Goal: Task Accomplishment & Management: Manage account settings

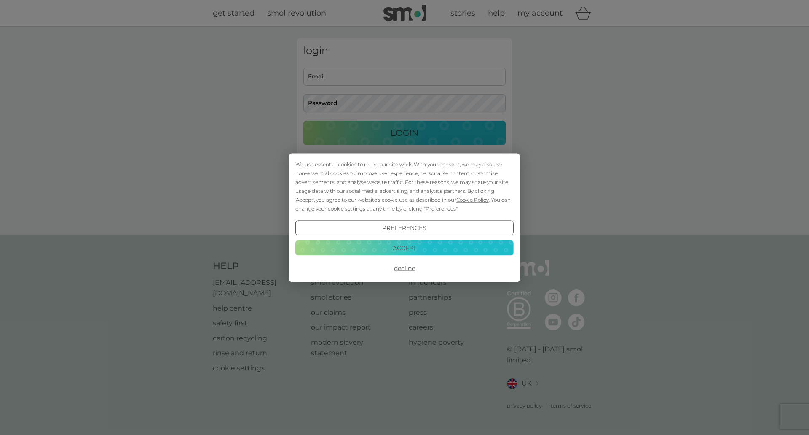
type input "production@cartwn-cymru.com"
click at [403, 136] on div "We use essential cookies to make our site work. With your consent, we may also …" at bounding box center [404, 217] width 809 height 435
click at [406, 250] on button "Accept" at bounding box center [404, 247] width 218 height 15
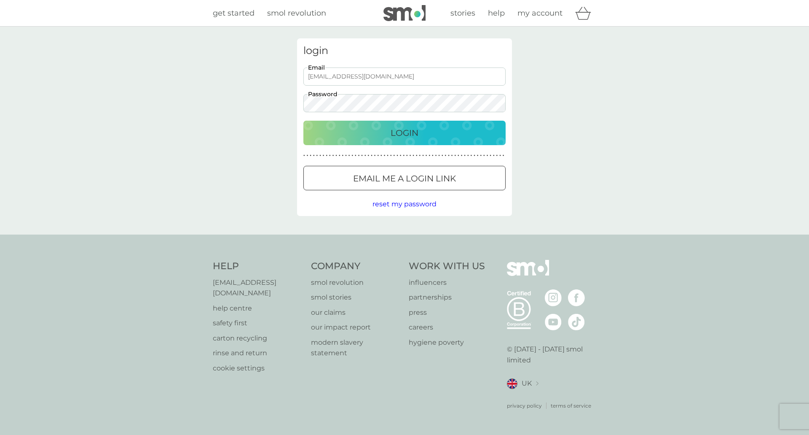
click at [414, 131] on p "Login" at bounding box center [405, 132] width 28 height 13
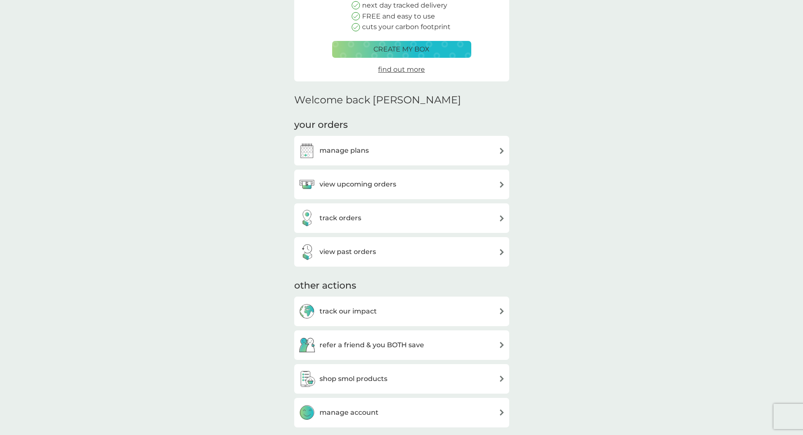
scroll to position [42, 0]
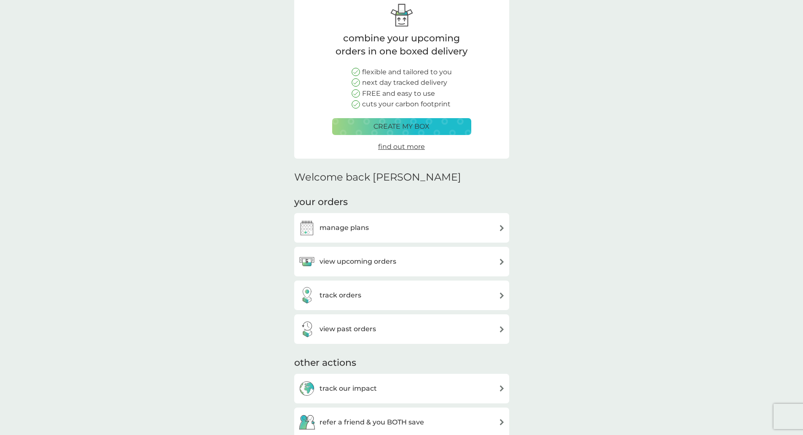
click at [500, 223] on div "manage plans" at bounding box center [401, 227] width 207 height 17
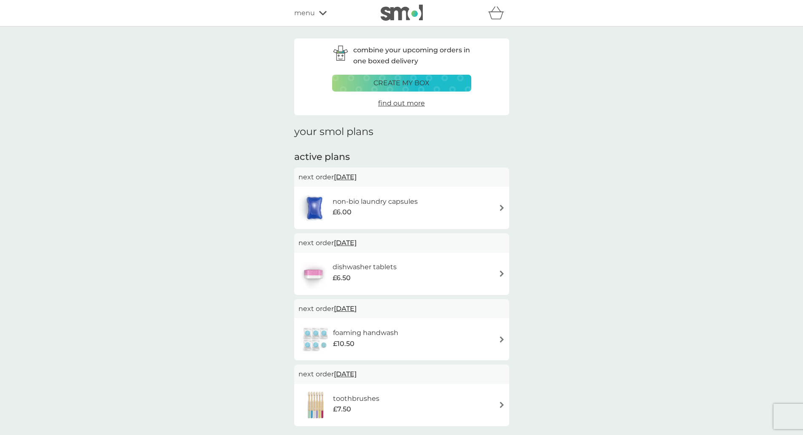
click at [501, 272] on img at bounding box center [502, 273] width 6 height 6
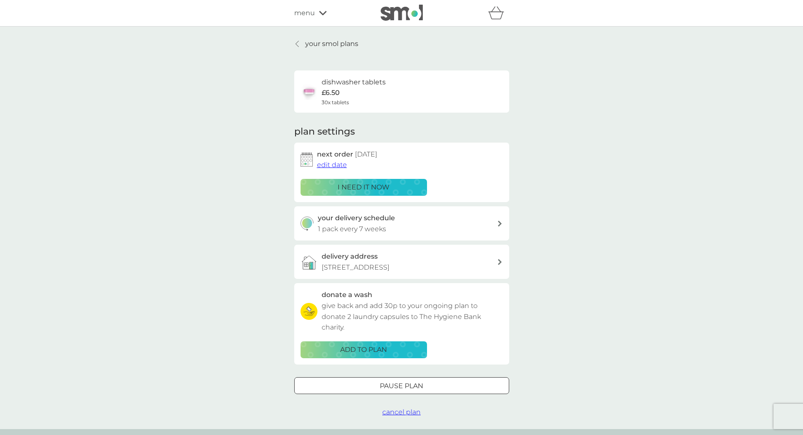
click at [296, 41] on icon at bounding box center [296, 43] width 3 height 7
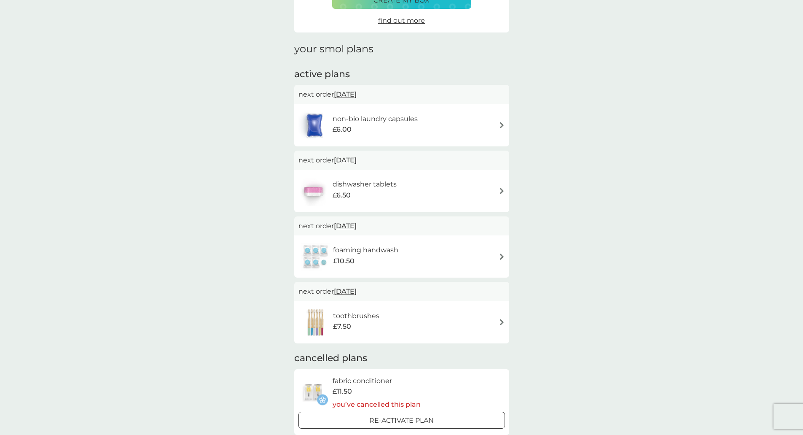
scroll to position [84, 0]
click at [500, 253] on img at bounding box center [502, 255] width 6 height 6
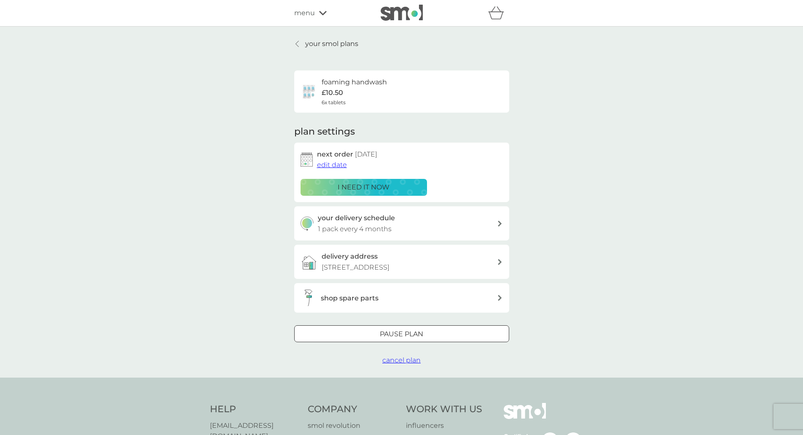
click at [332, 165] on span "edit date" at bounding box center [332, 165] width 30 height 8
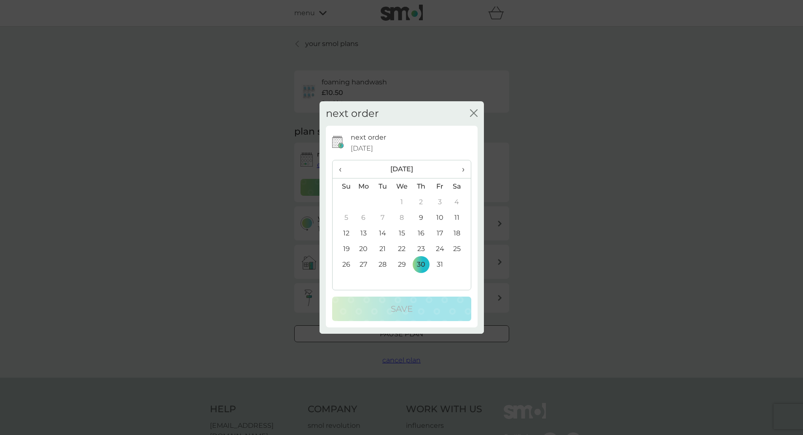
click at [363, 231] on td "13" at bounding box center [363, 233] width 19 height 16
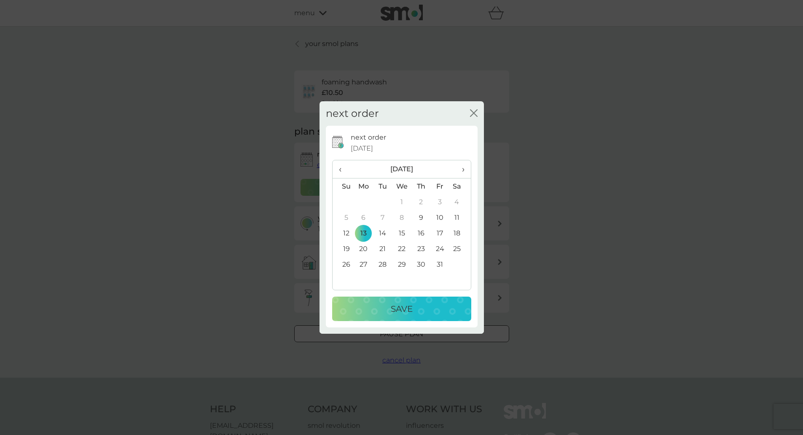
click at [400, 306] on p "Save" at bounding box center [402, 308] width 22 height 13
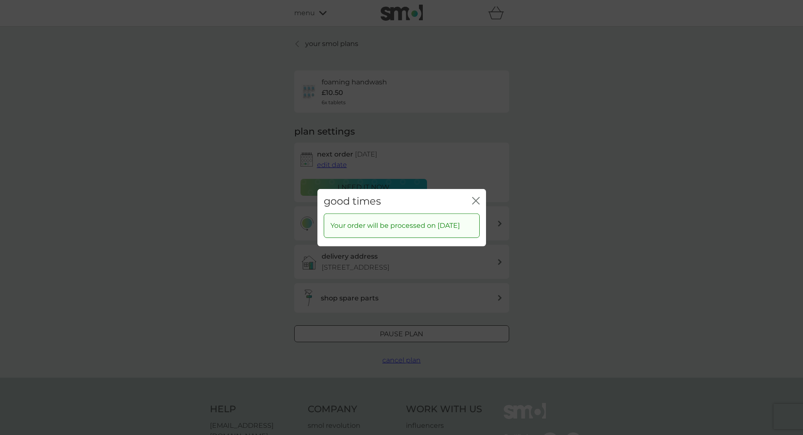
click at [475, 197] on icon "close" at bounding box center [474, 200] width 3 height 7
